Goal: Task Accomplishment & Management: Use online tool/utility

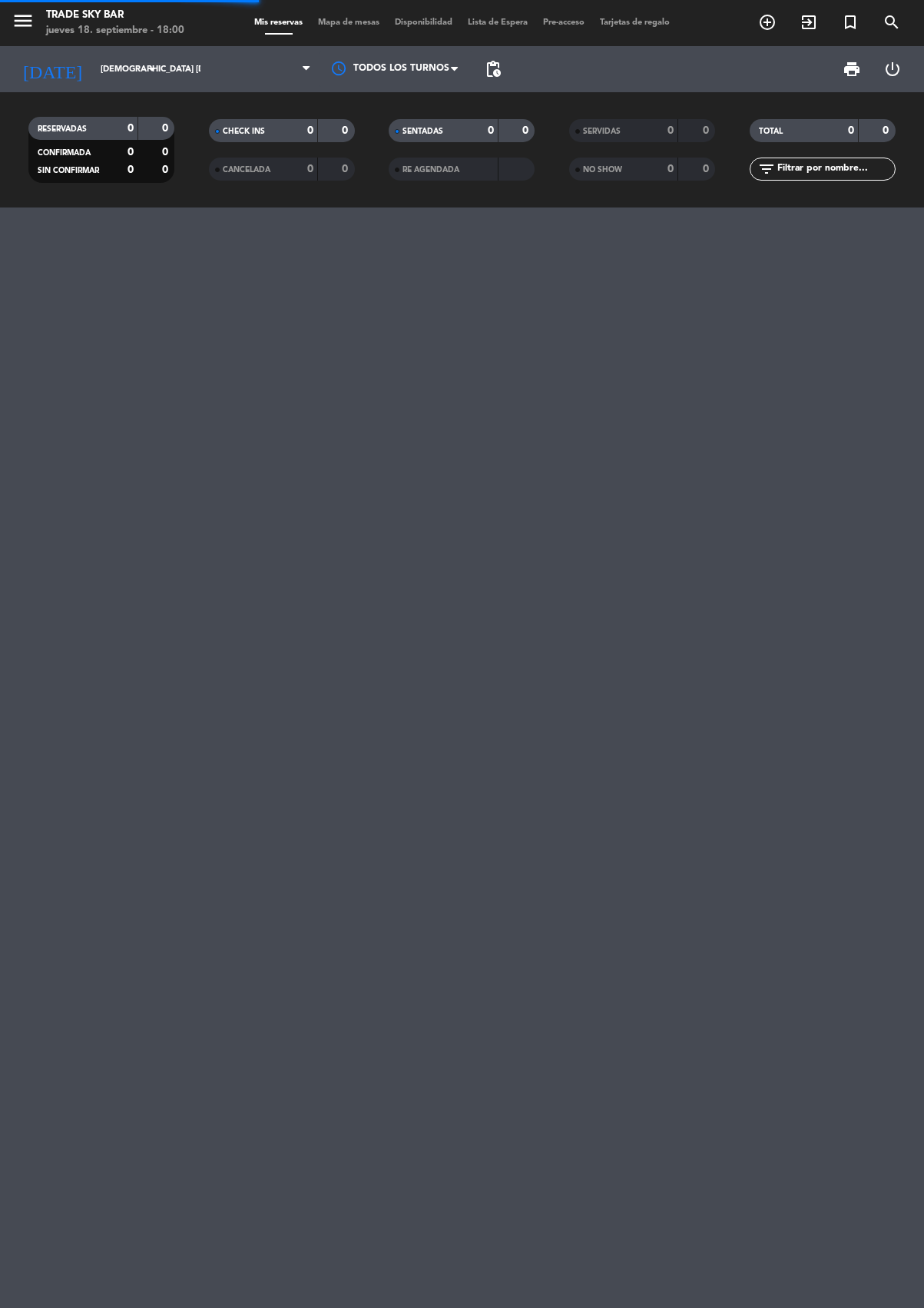
scroll to position [0, -1]
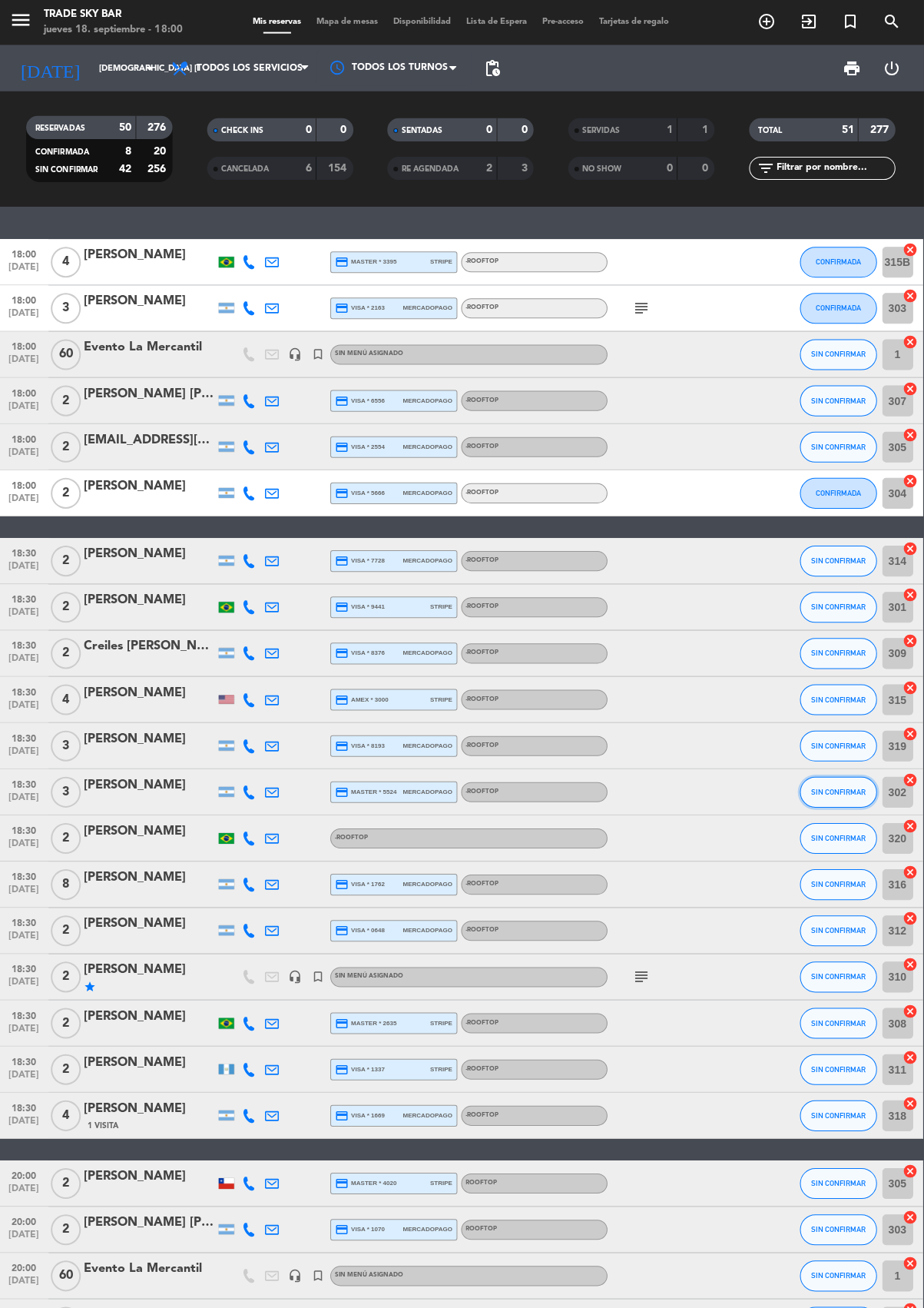
click at [837, 790] on span "SIN CONFIRMAR" at bounding box center [838, 791] width 55 height 9
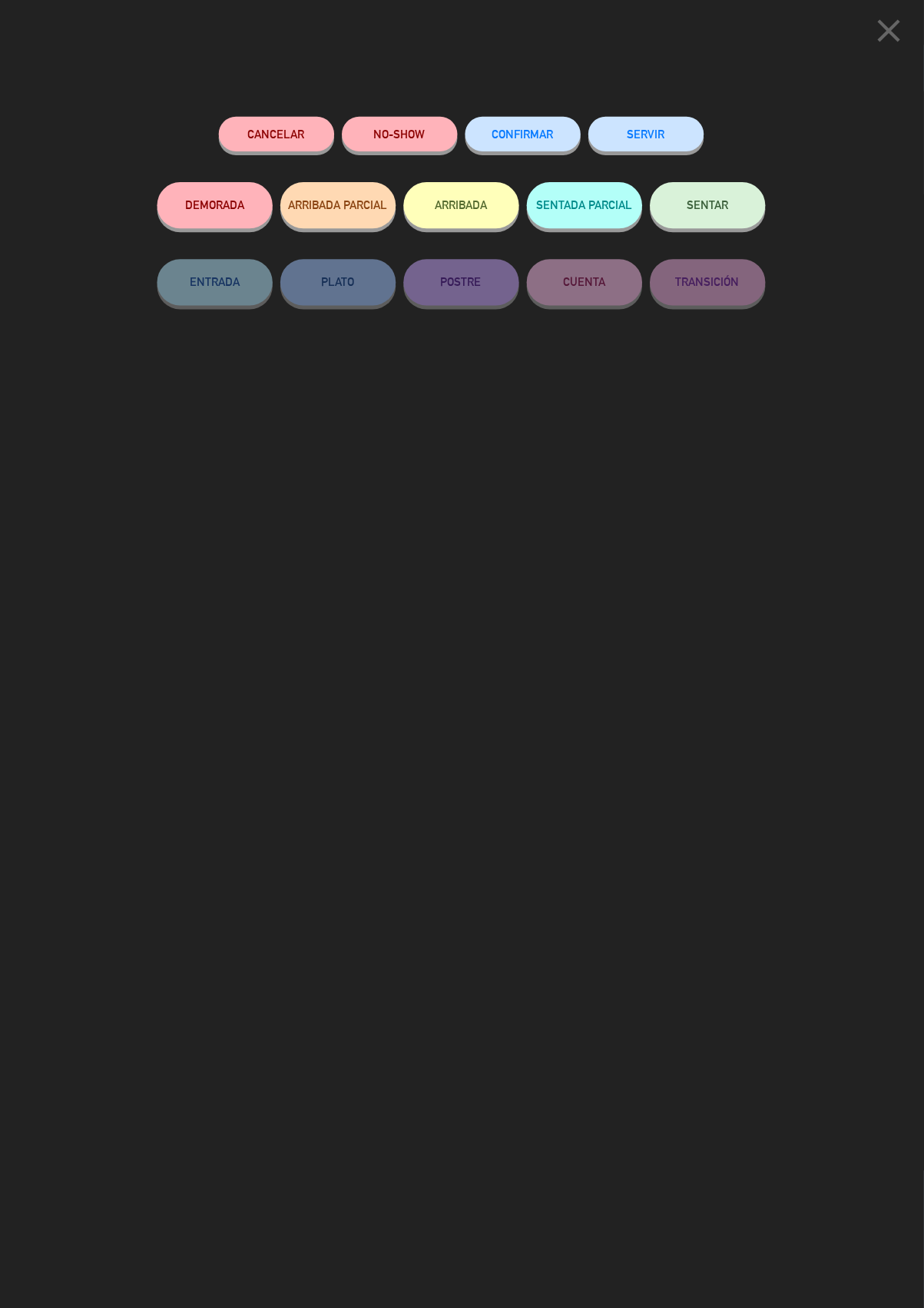
click at [647, 132] on button "SERVIR" at bounding box center [647, 135] width 115 height 35
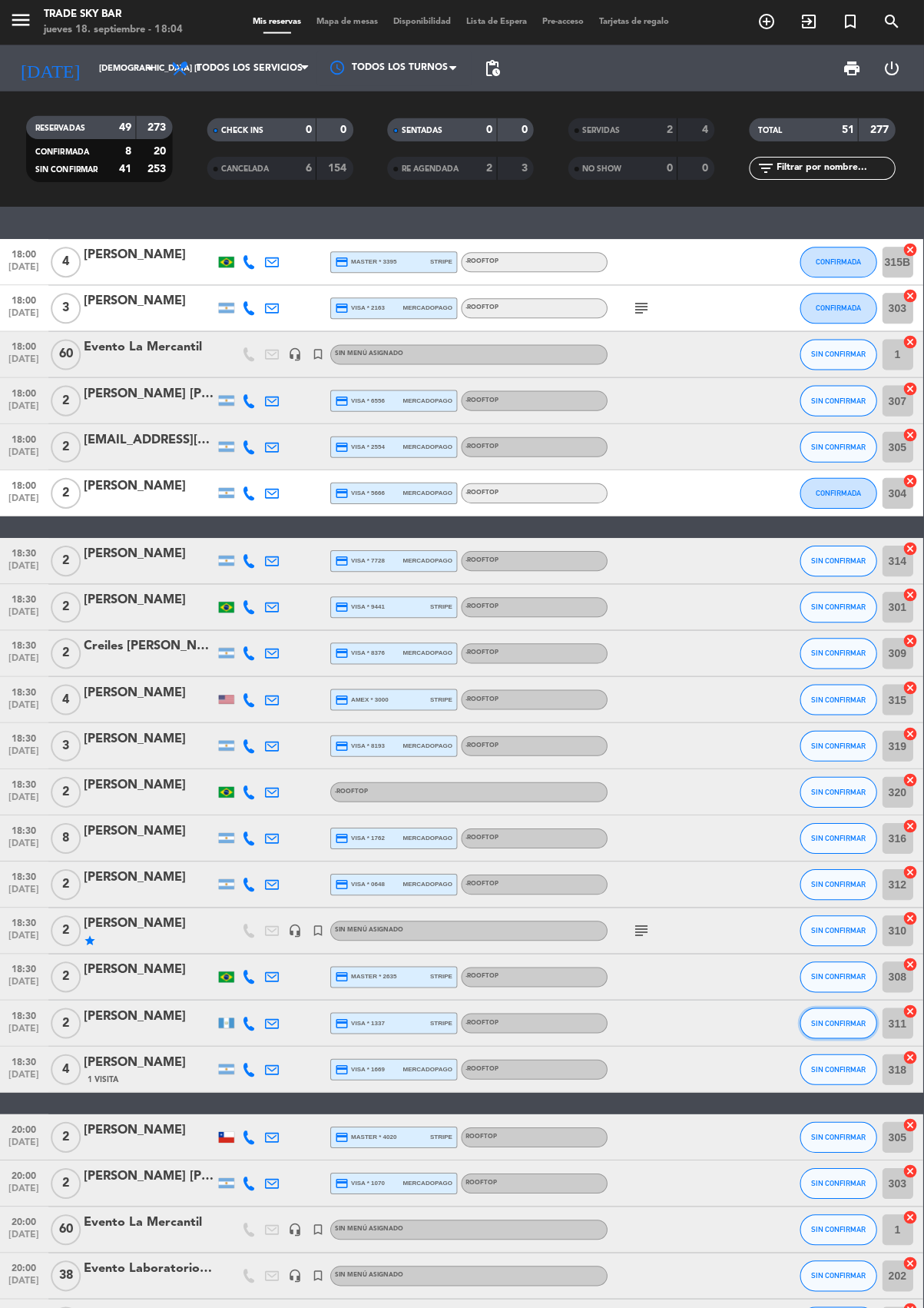
click at [851, 1020] on span "SIN CONFIRMAR" at bounding box center [838, 1021] width 55 height 9
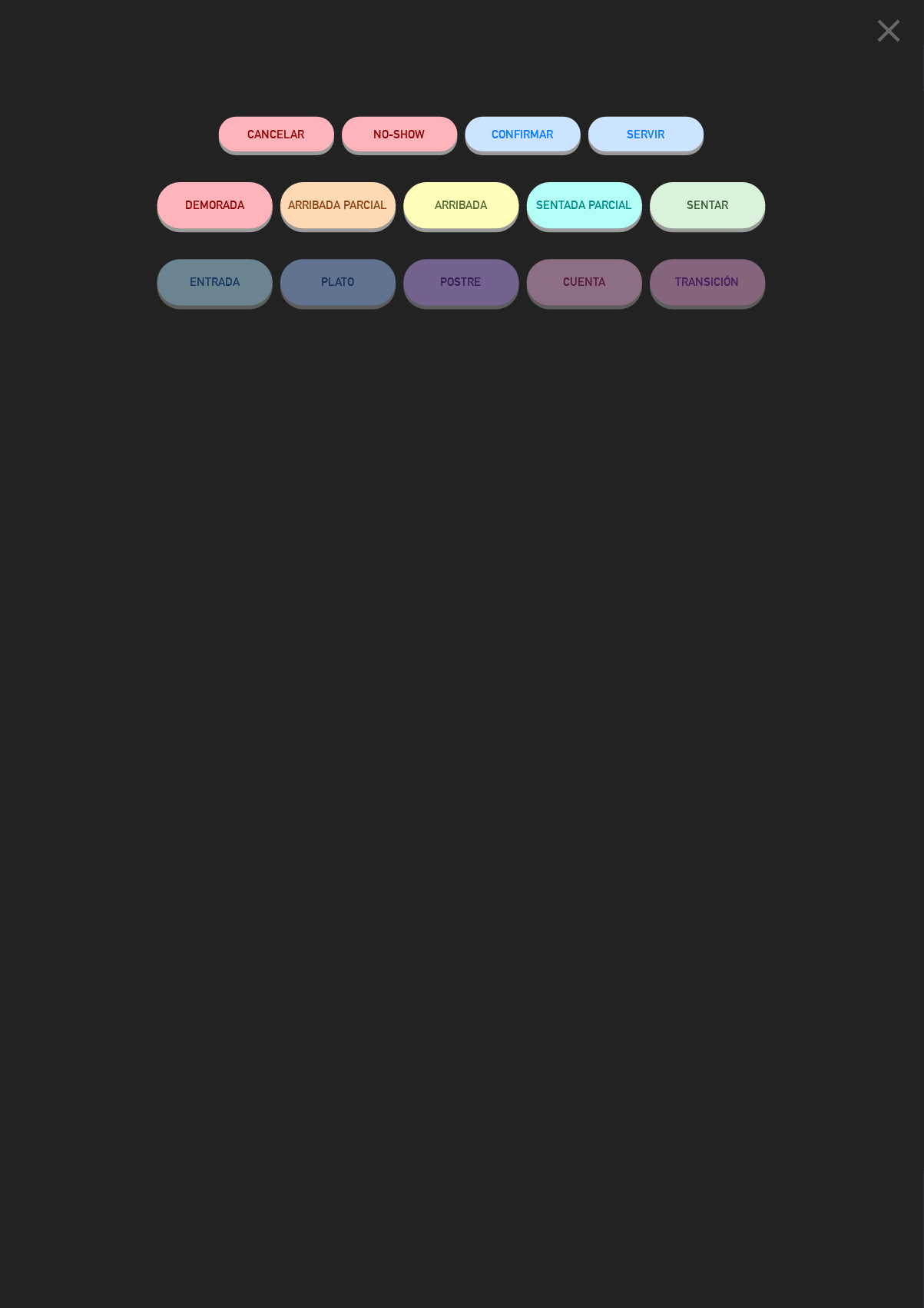
click at [652, 137] on button "SERVIR" at bounding box center [647, 135] width 115 height 35
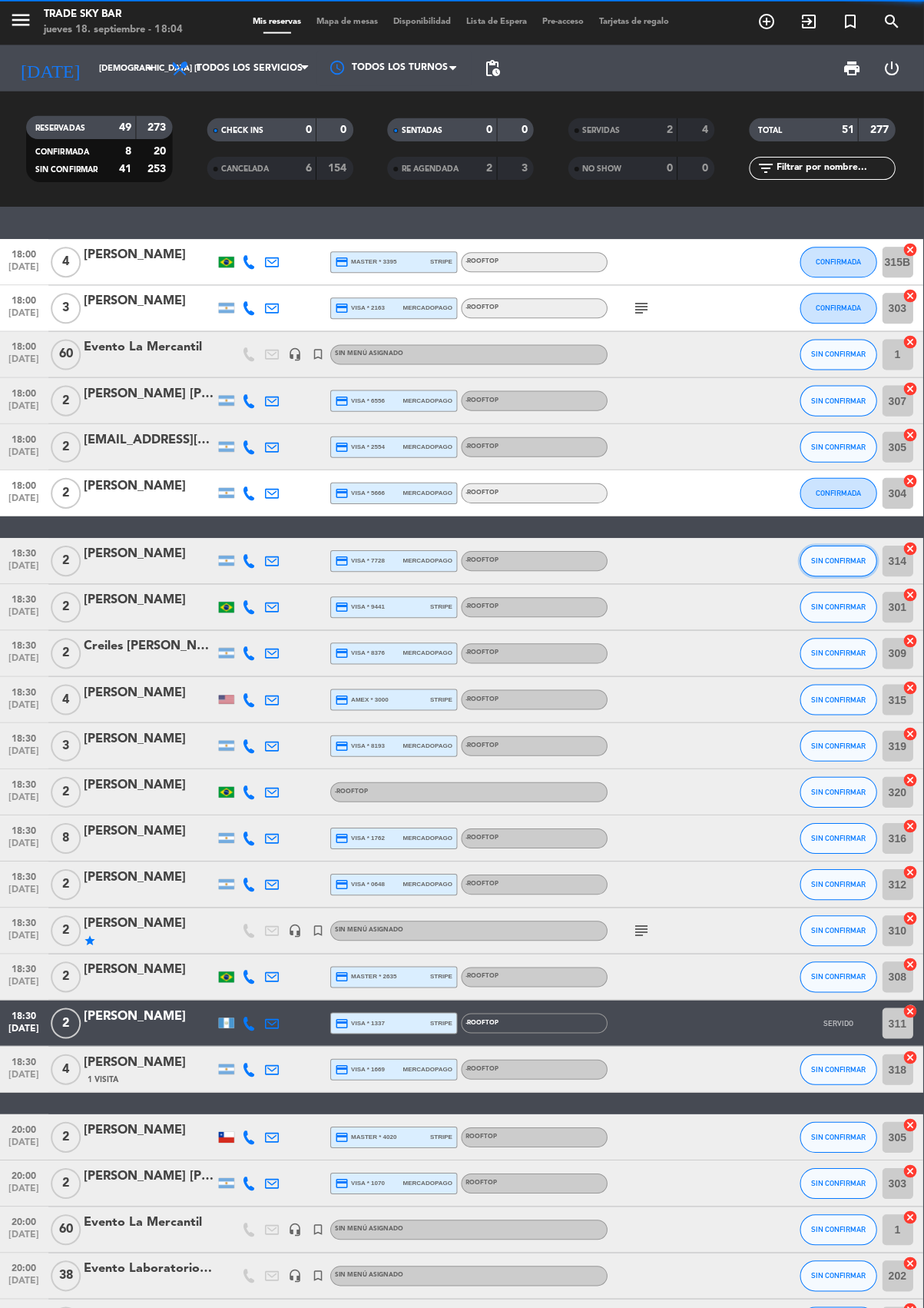
click at [839, 557] on span "SIN CONFIRMAR" at bounding box center [838, 561] width 55 height 9
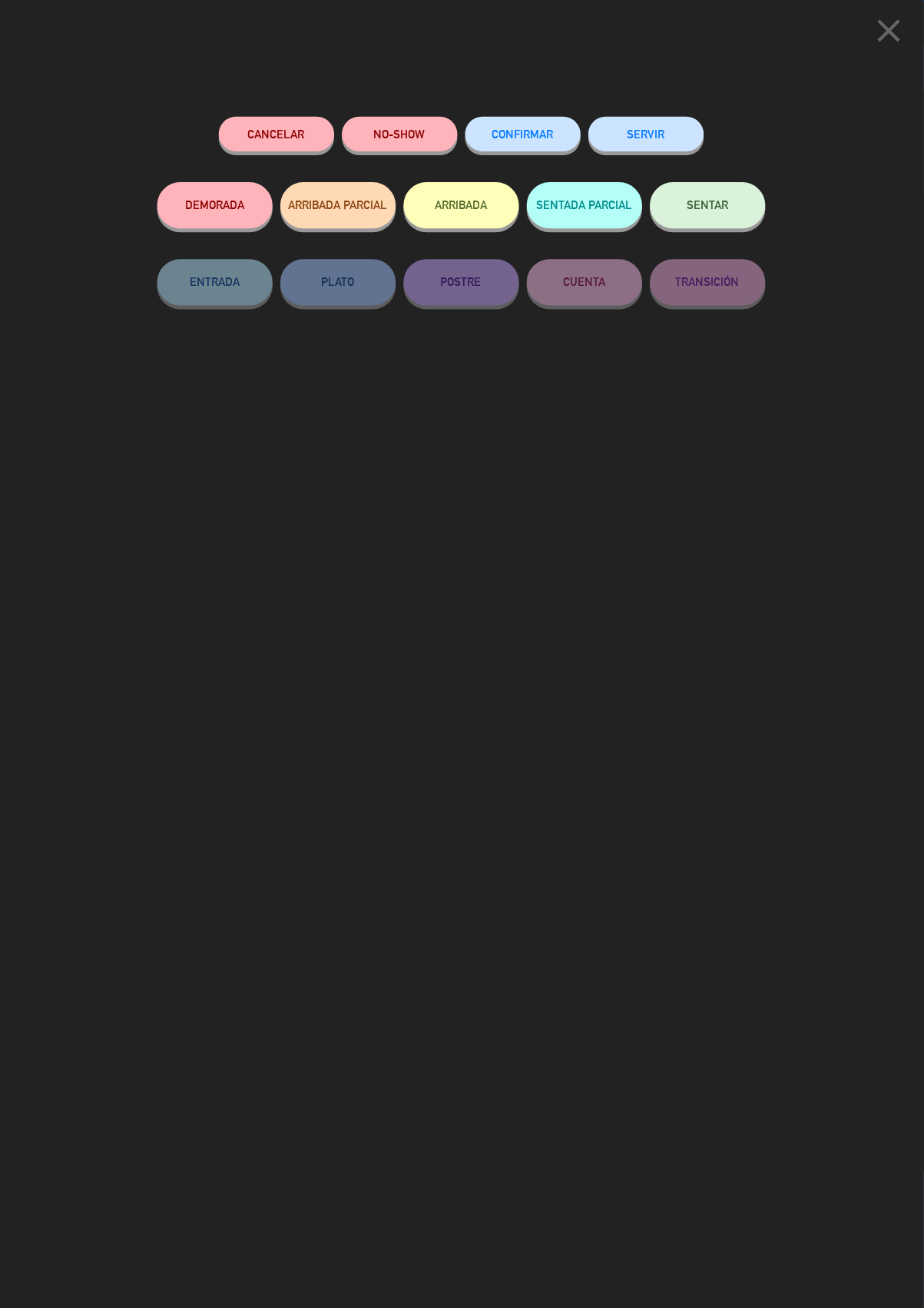
click at [679, 117] on button "SERVIR" at bounding box center [647, 135] width 115 height 35
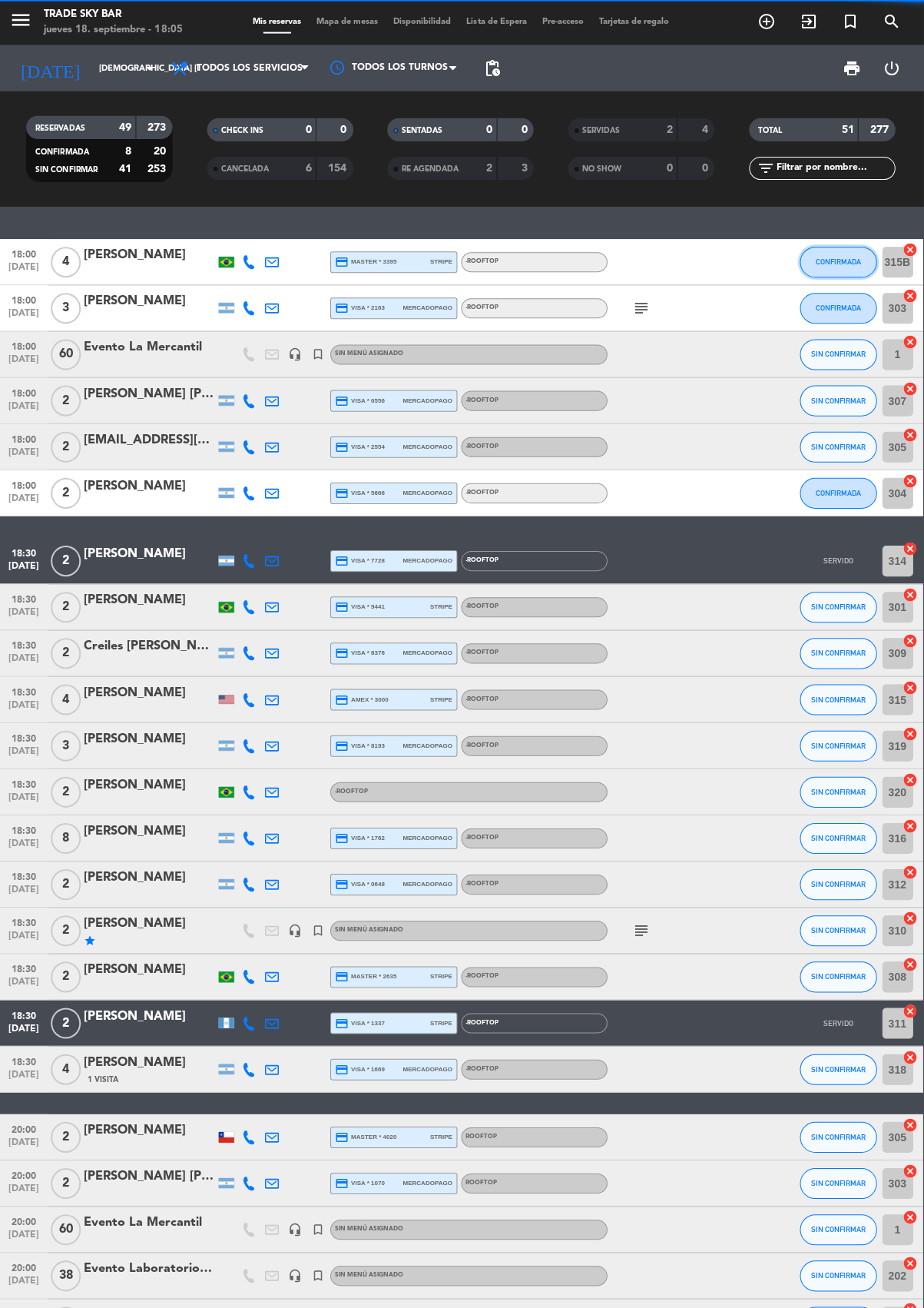
click at [839, 261] on span "CONFIRMADA" at bounding box center [838, 262] width 45 height 9
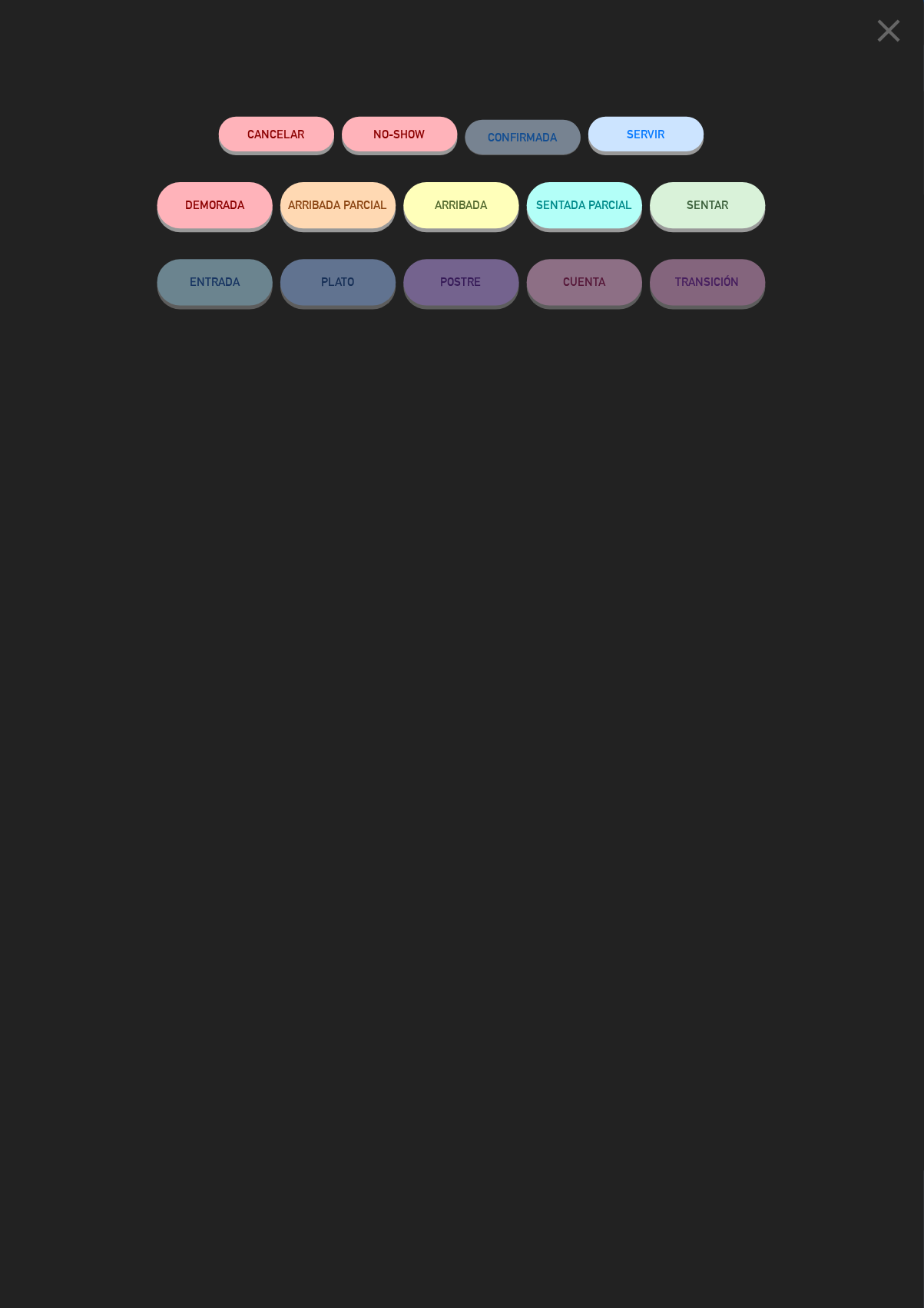
click at [658, 136] on button "SERVIR" at bounding box center [647, 135] width 115 height 35
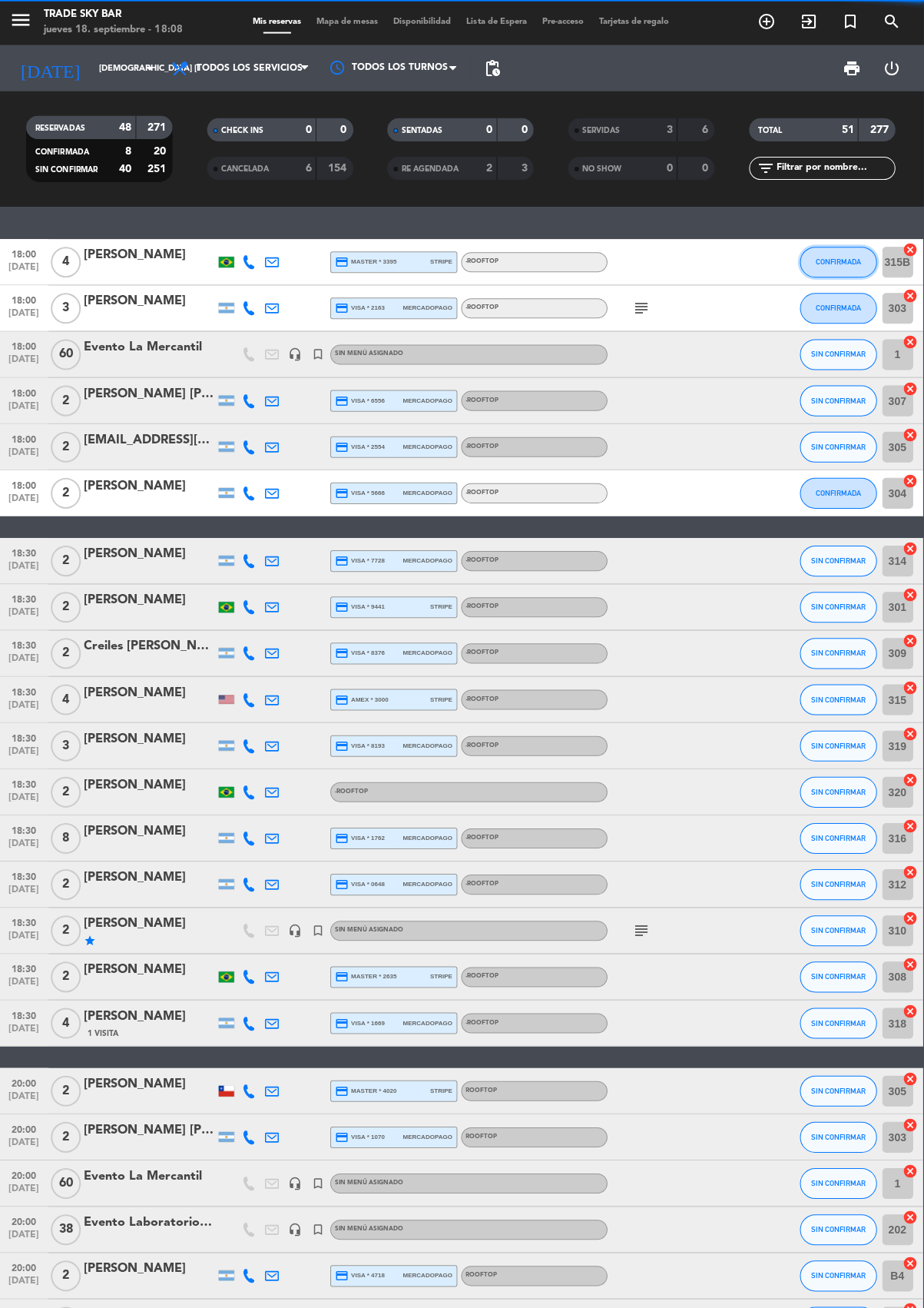
click at [832, 261] on span "CONFIRMADA" at bounding box center [838, 262] width 45 height 9
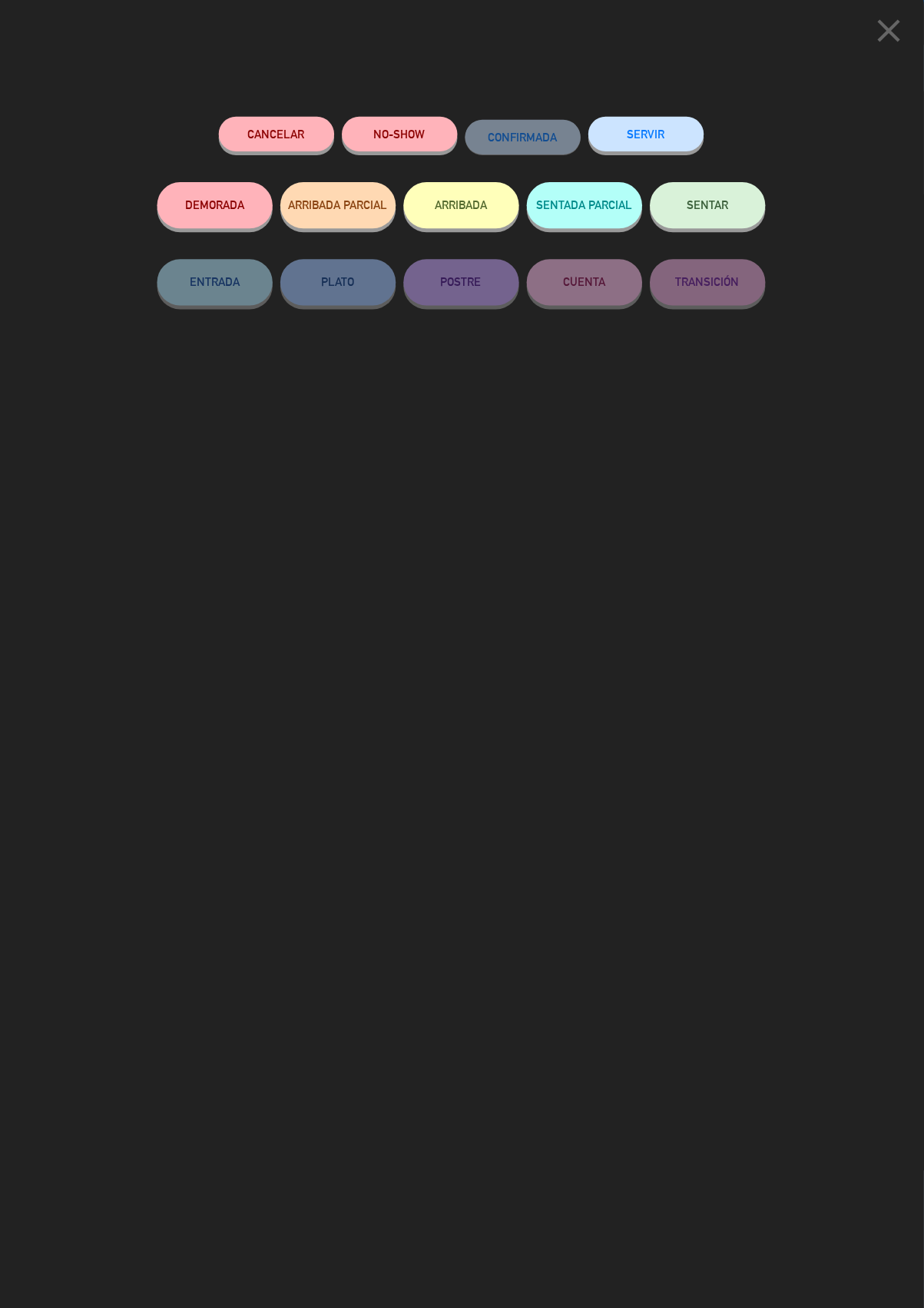
click at [646, 130] on button "SERVIR" at bounding box center [647, 135] width 115 height 35
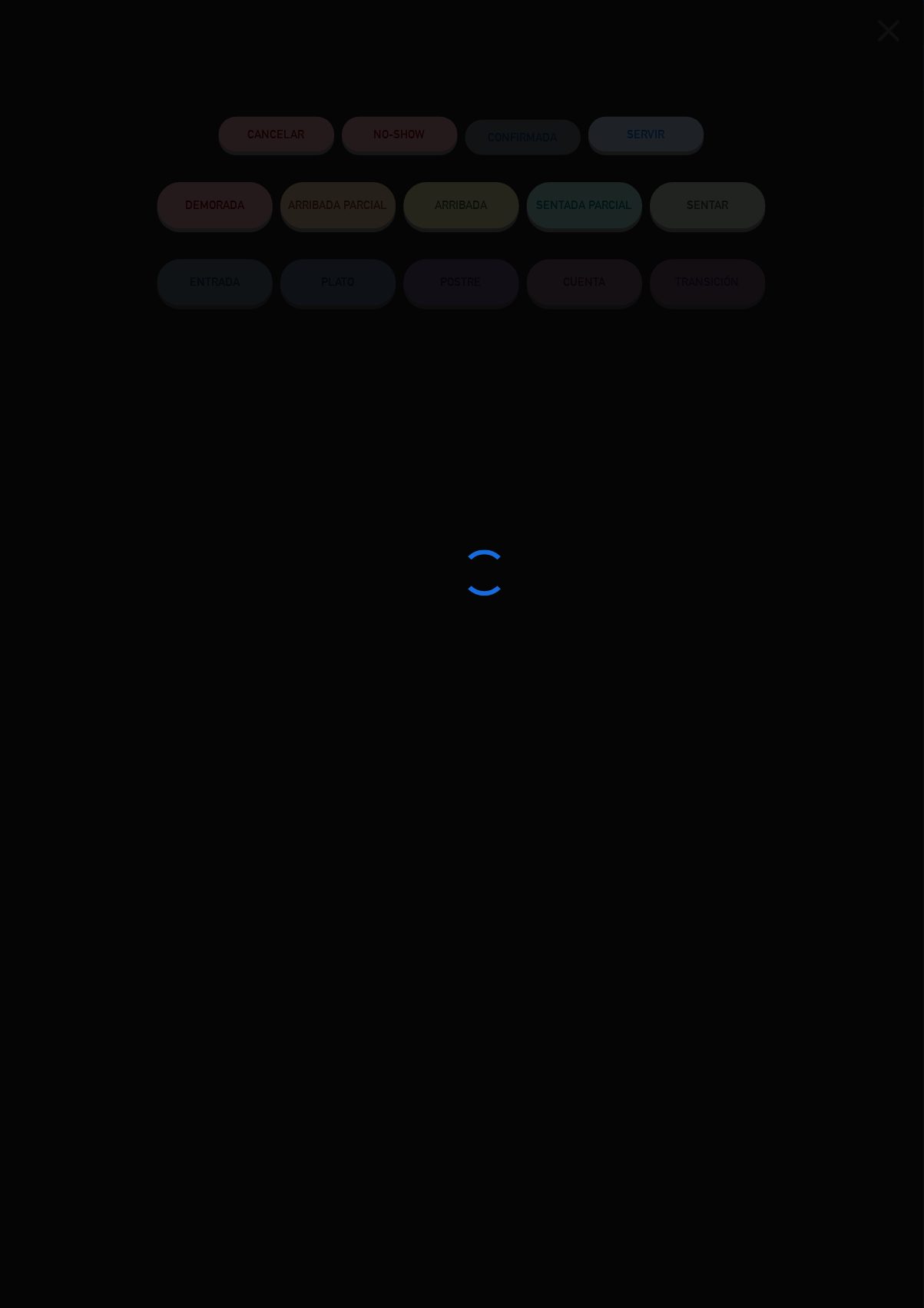
scroll to position [0, 0]
